Goal: Task Accomplishment & Management: Complete application form

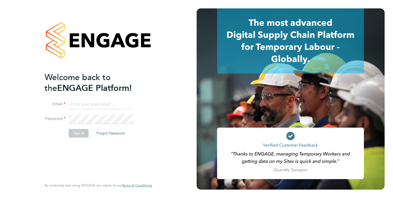
type input "summerhadden@romaxrecruitment.com"
click at [77, 133] on button "Sign In" at bounding box center [79, 133] width 20 height 8
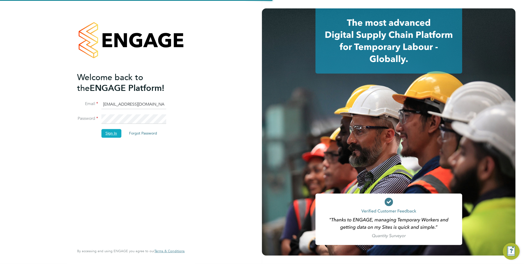
click at [114, 131] on button "Sign In" at bounding box center [111, 133] width 20 height 8
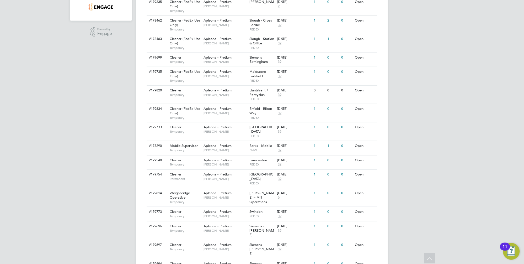
scroll to position [171, 0]
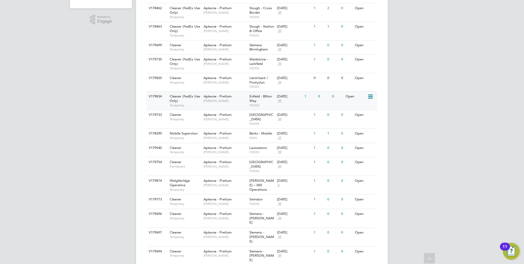
click at [271, 95] on span "Enfield - Bilton Way" at bounding box center [261, 98] width 23 height 9
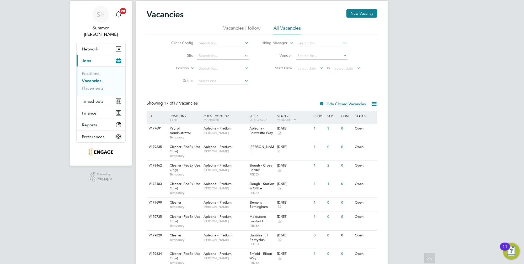
scroll to position [0, 0]
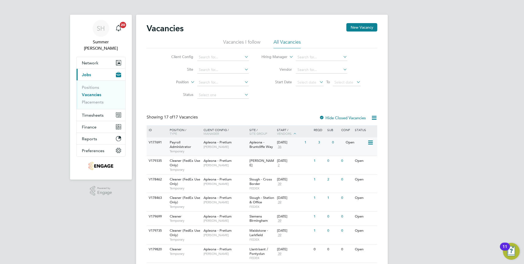
click at [257, 144] on span "Apleona - Bruntcliffe Way" at bounding box center [262, 144] width 24 height 9
click at [238, 150] on div "Apleona - Pretium Maria Kuzniar" at bounding box center [226, 144] width 46 height 14
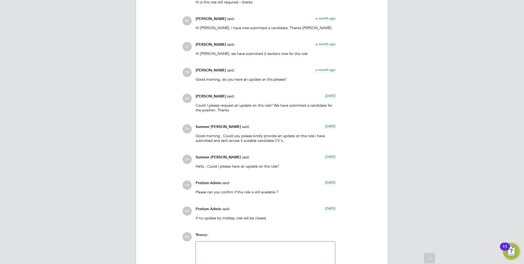
scroll to position [699, 0]
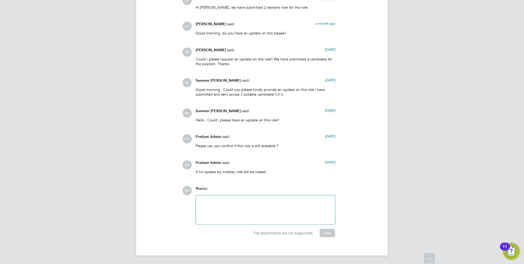
click at [234, 209] on div at bounding box center [265, 209] width 133 height 23
click at [328, 234] on button "Post" at bounding box center [327, 232] width 15 height 8
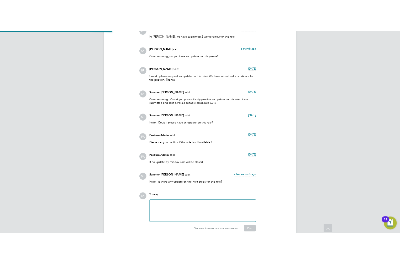
scroll to position [754, 0]
